Goal: Information Seeking & Learning: Learn about a topic

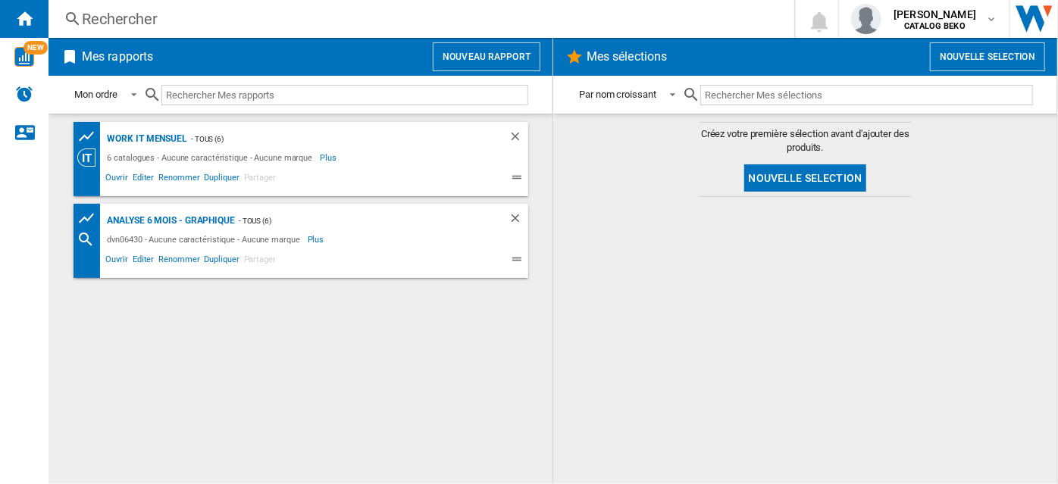
click at [97, 16] on div "Rechercher" at bounding box center [418, 18] width 673 height 21
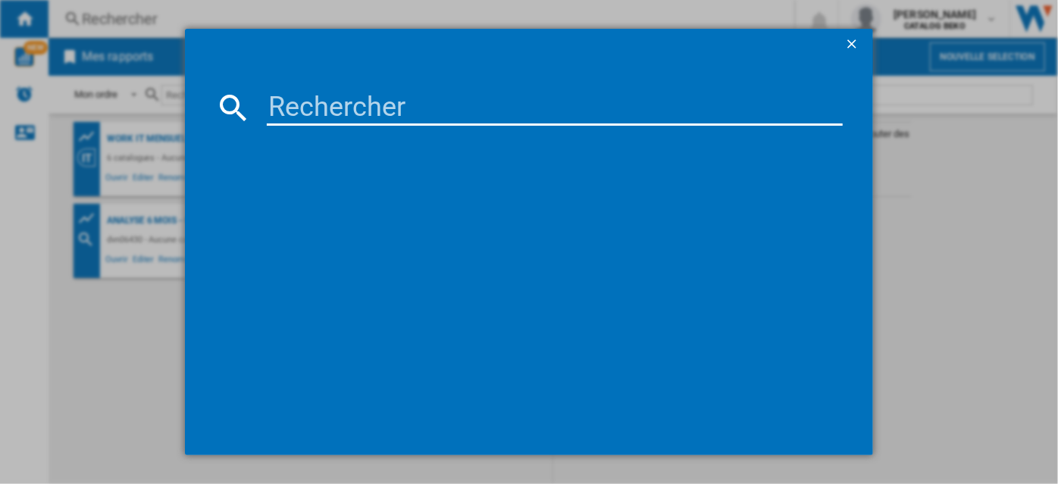
click at [333, 112] on input at bounding box center [554, 107] width 575 height 36
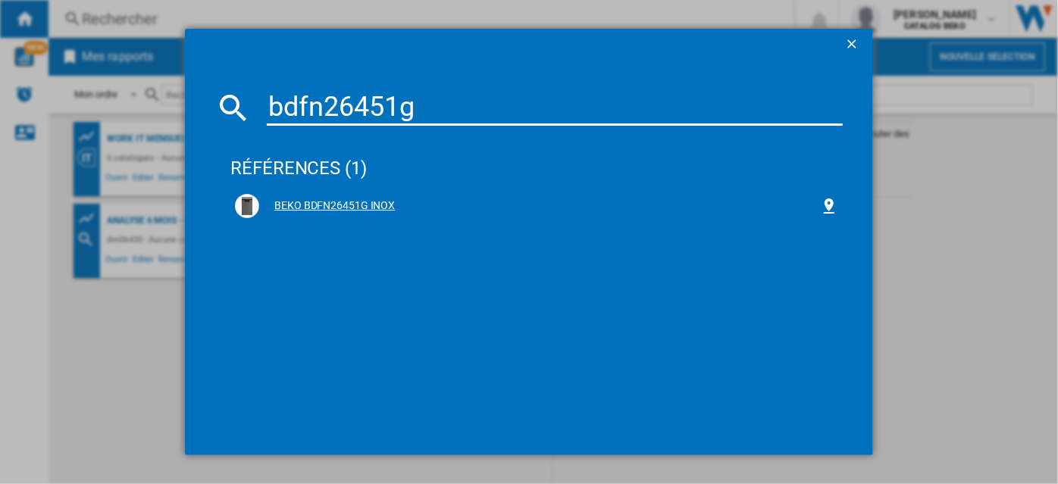
type input "bdfn26451g"
click at [349, 207] on div "BEKO BDFN26451G INOX" at bounding box center [539, 205] width 560 height 15
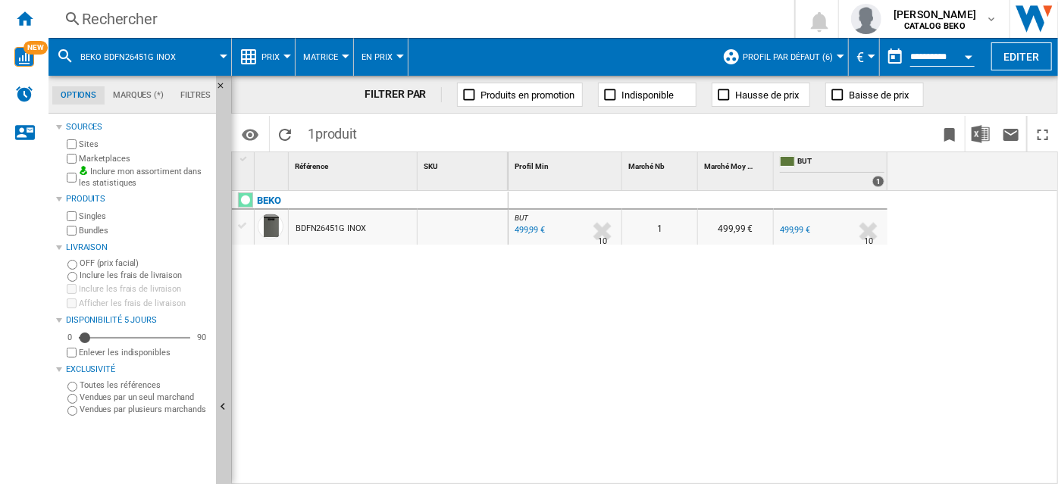
click at [284, 55] on div at bounding box center [287, 57] width 8 height 4
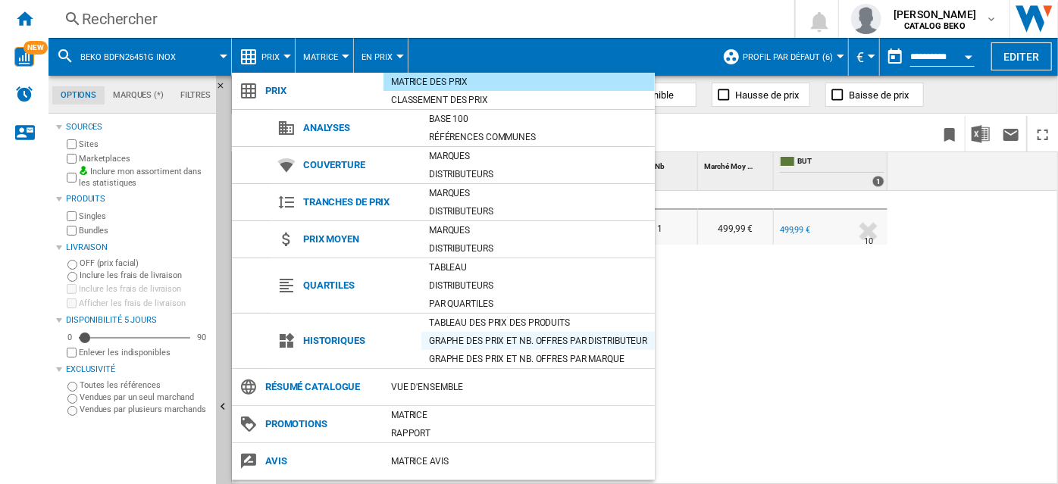
click at [533, 339] on div "Graphe des prix et nb. offres par distributeur" at bounding box center [537, 340] width 233 height 15
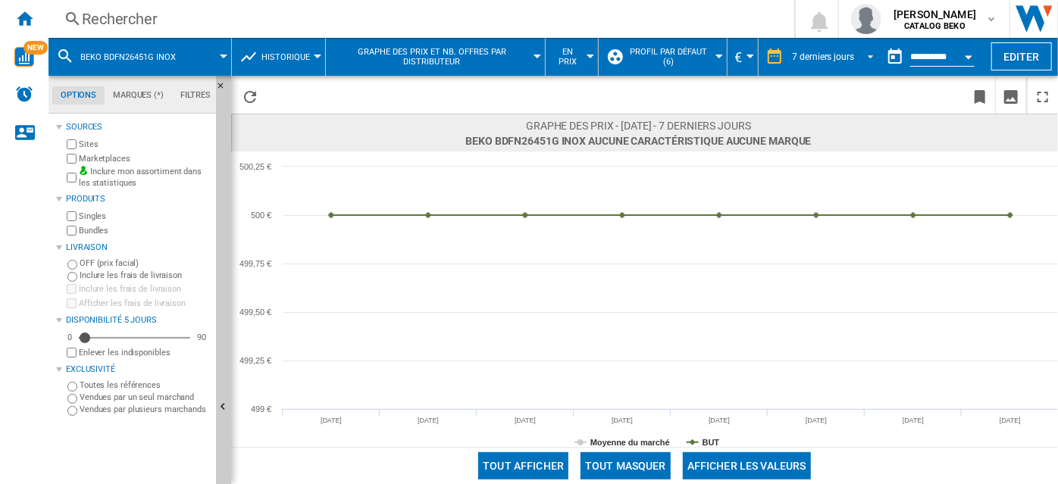
click at [870, 57] on span "REPORTS.WIZARD.STEPS.REPORT.STEPS.REPORT_OPTIONS.PERIOD: 7 derniers jours" at bounding box center [866, 55] width 18 height 14
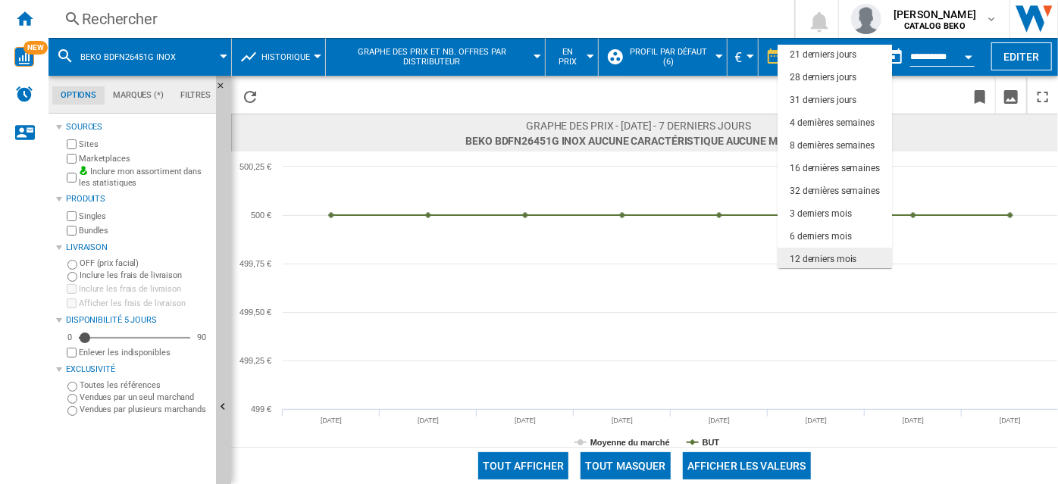
scroll to position [73, 0]
click at [844, 258] on div "12 derniers mois" at bounding box center [822, 256] width 67 height 13
